Goal: Transaction & Acquisition: Purchase product/service

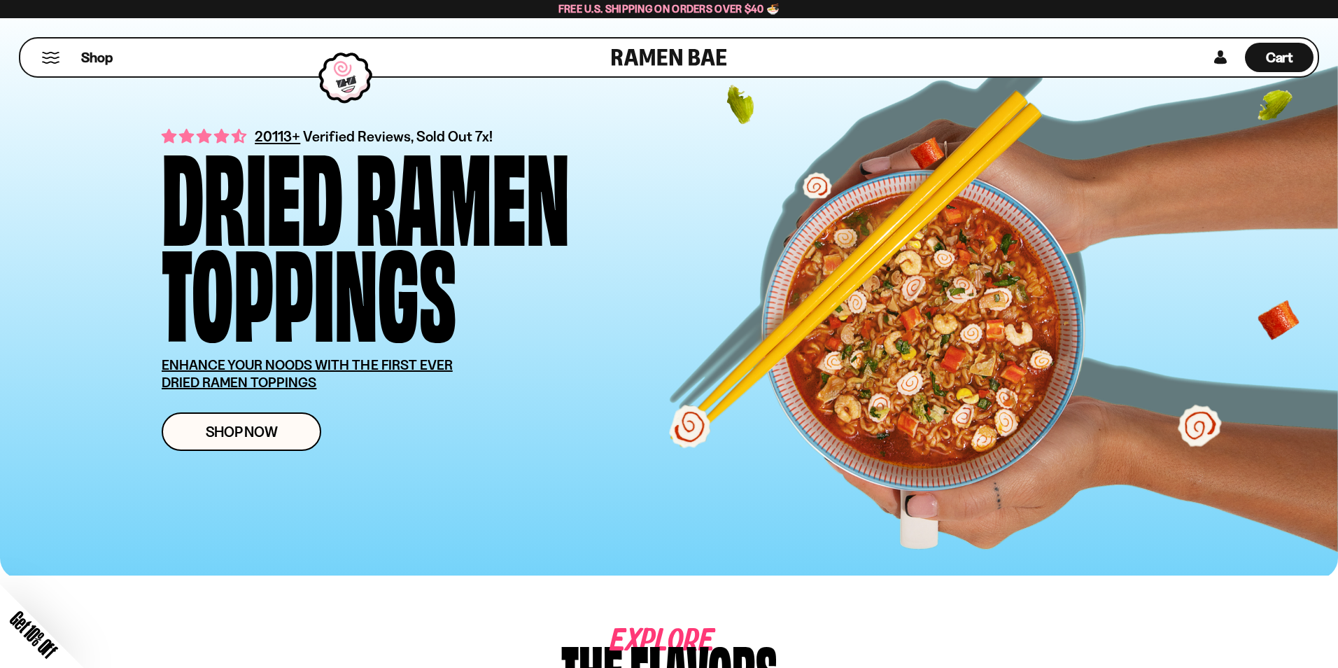
click at [255, 430] on div "Close dialog FREE SHIPPING FOR ALL US ORDERS OVER $40+ Email CONTINUE ******" at bounding box center [669, 334] width 1338 height 668
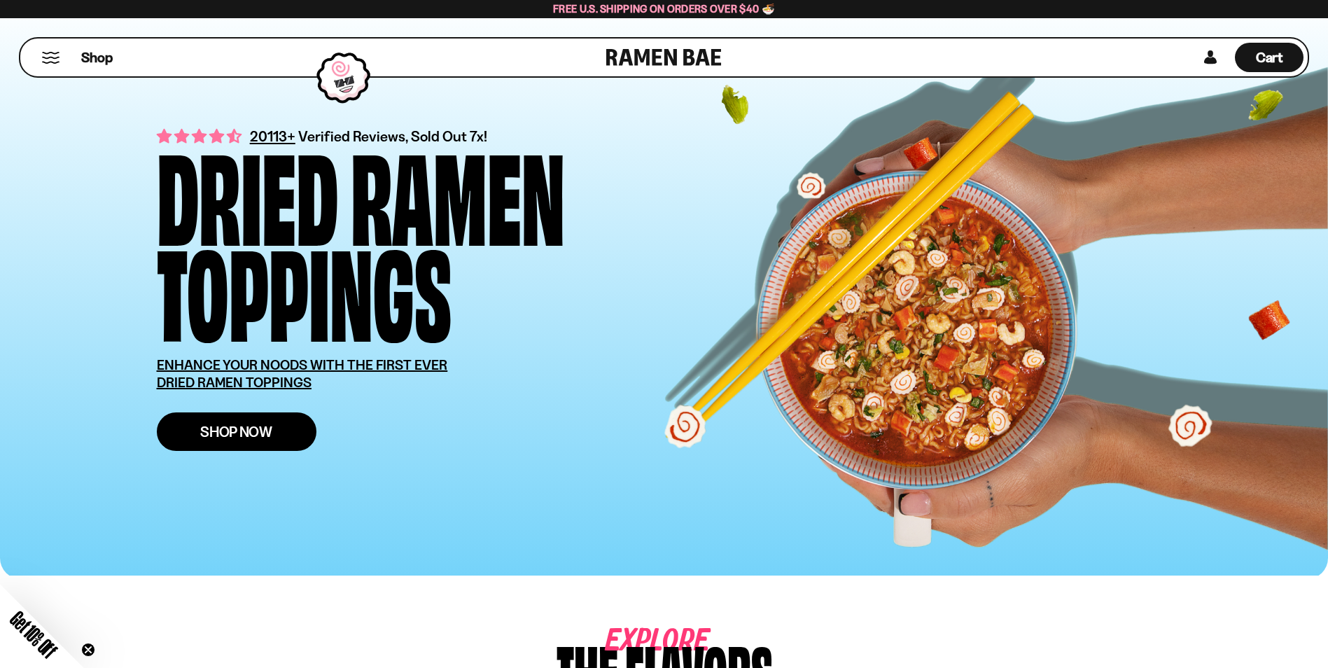
click at [248, 426] on span "Shop Now" at bounding box center [236, 431] width 72 height 15
